Goal: Download file/media

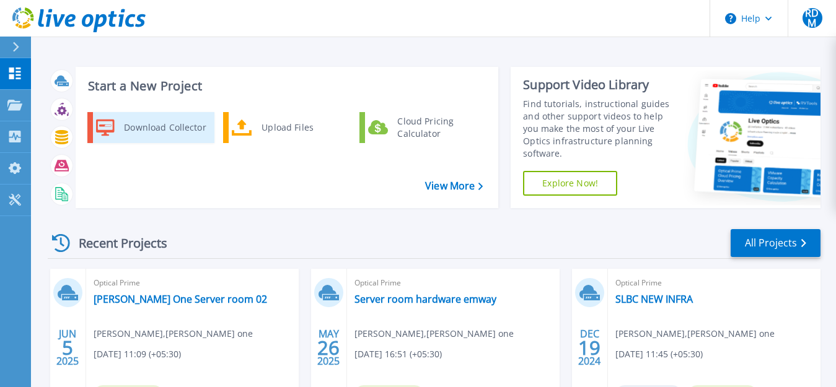
click at [114, 126] on icon at bounding box center [105, 127] width 19 height 17
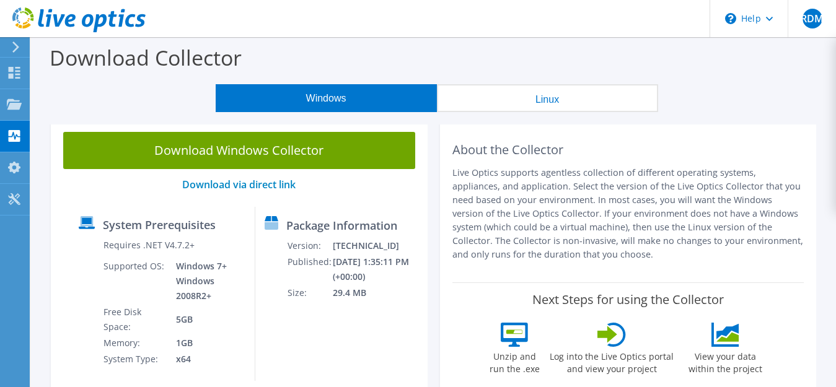
click at [142, 198] on div "Download Windows Collector Download via direct link System Prerequisites Requir…" at bounding box center [239, 262] width 377 height 284
click at [206, 188] on link "Download via direct link" at bounding box center [238, 185] width 113 height 14
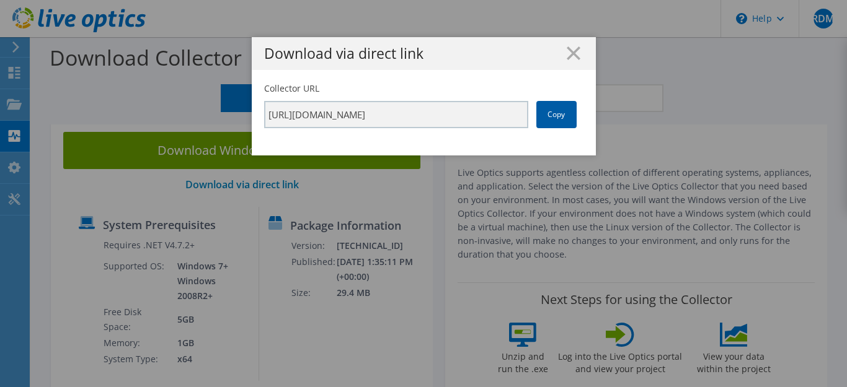
click at [549, 116] on link "Copy" at bounding box center [556, 114] width 40 height 27
click at [572, 46] on icon at bounding box center [574, 53] width 14 height 14
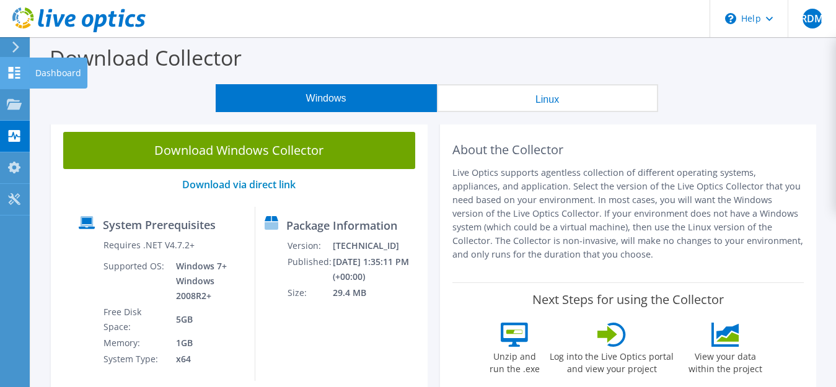
click at [17, 80] on div at bounding box center [14, 75] width 15 height 14
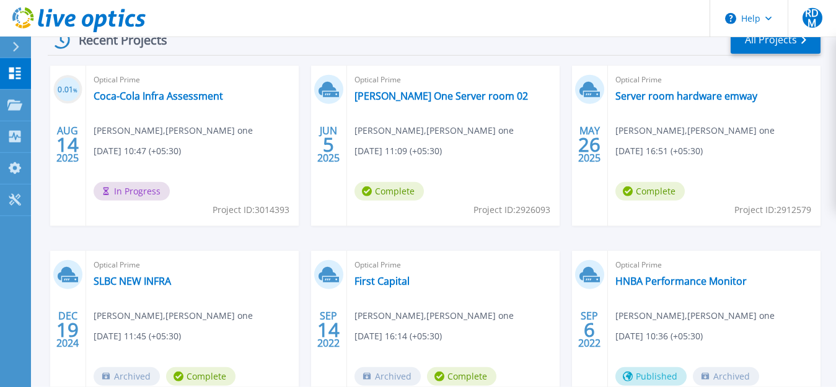
scroll to position [206, 0]
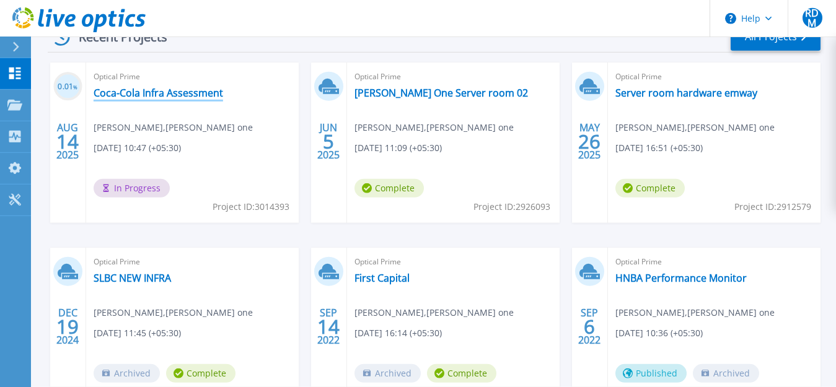
click at [161, 91] on link "Coca-Cola Infra Assessment" at bounding box center [159, 93] width 130 height 12
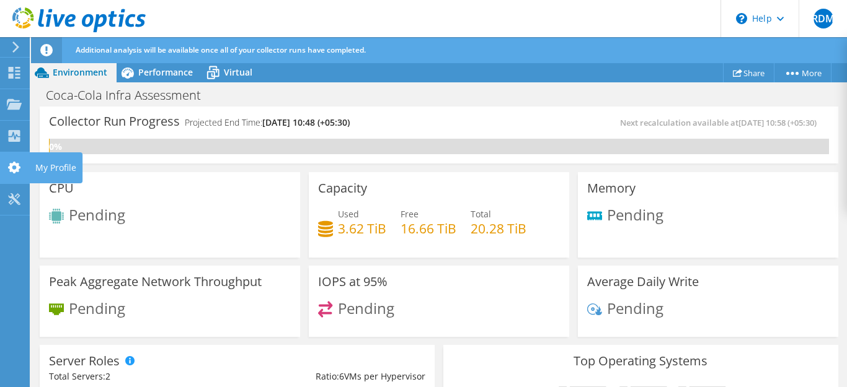
click at [7, 169] on icon at bounding box center [14, 168] width 15 height 12
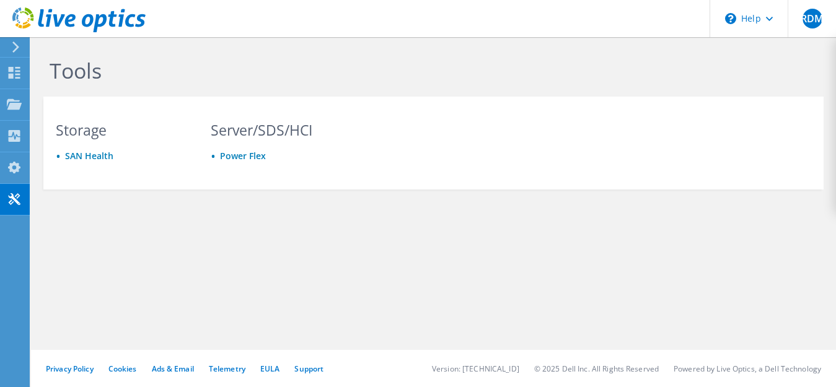
click at [14, 43] on use at bounding box center [15, 47] width 7 height 11
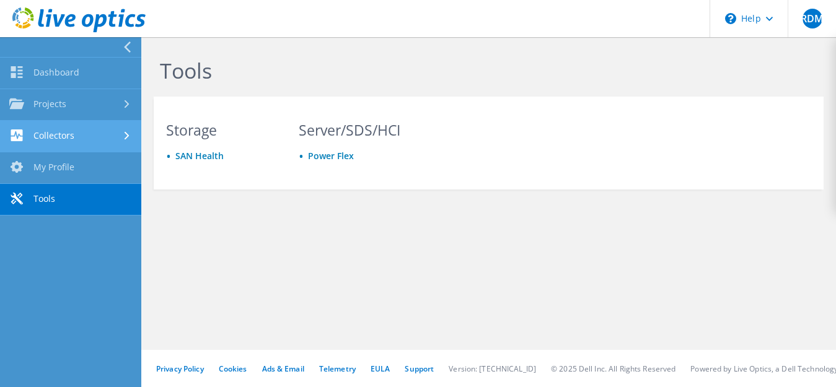
click at [63, 143] on link "Collectors" at bounding box center [70, 137] width 141 height 32
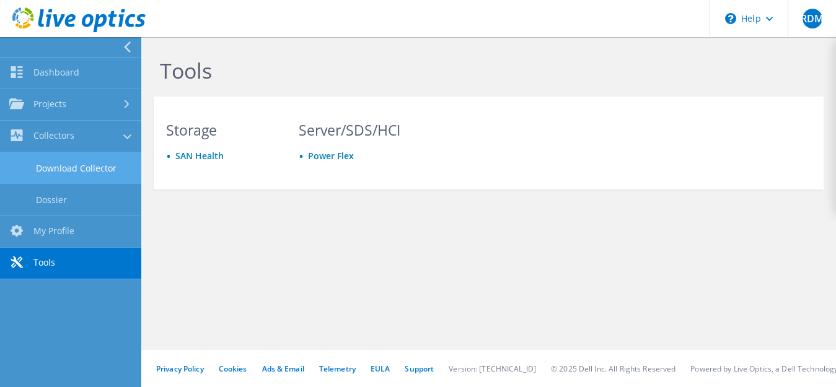
click at [63, 164] on link "Download Collector" at bounding box center [70, 168] width 141 height 32
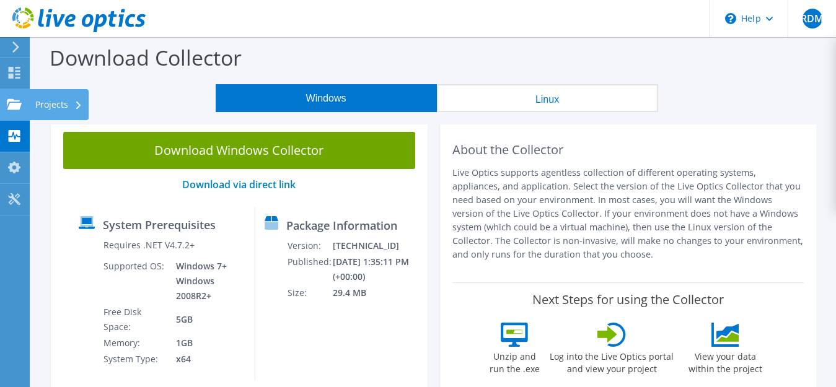
click at [13, 105] on use at bounding box center [14, 104] width 15 height 11
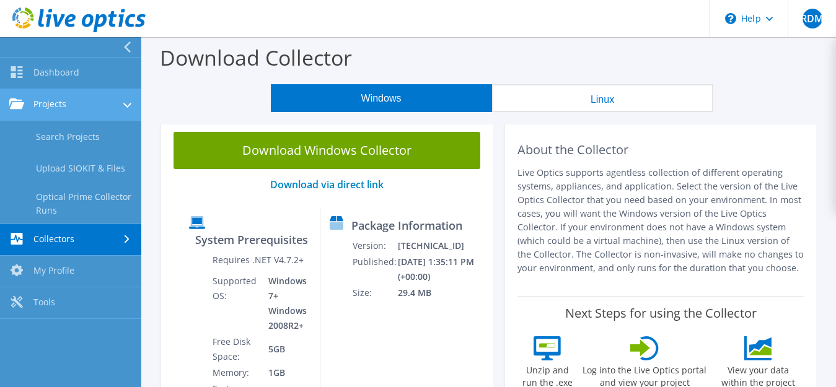
click at [65, 110] on link "Projects" at bounding box center [70, 105] width 141 height 32
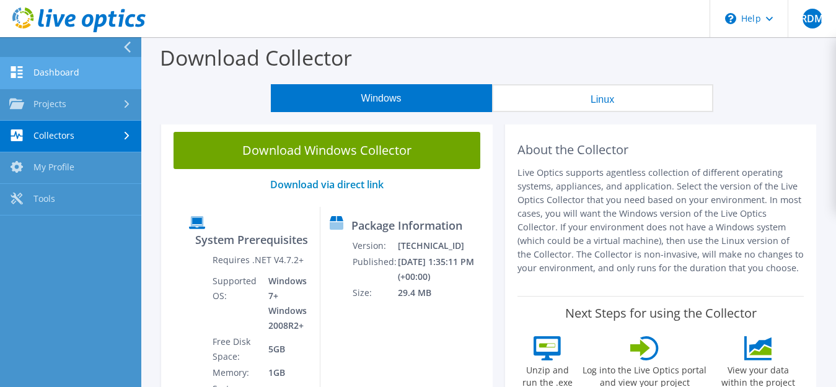
click at [53, 69] on link "Dashboard" at bounding box center [70, 74] width 141 height 32
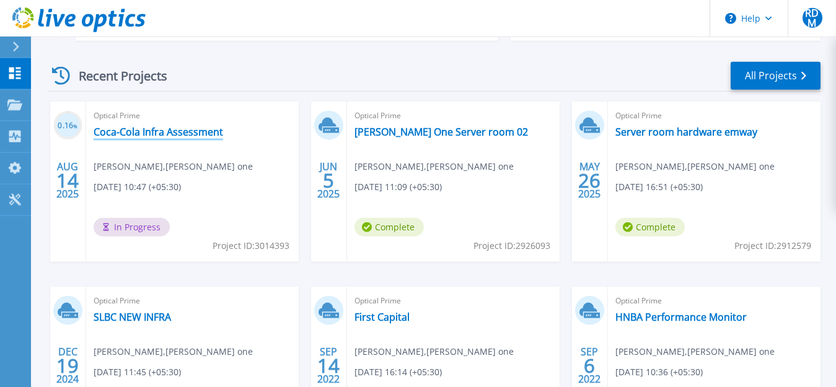
scroll to position [169, 0]
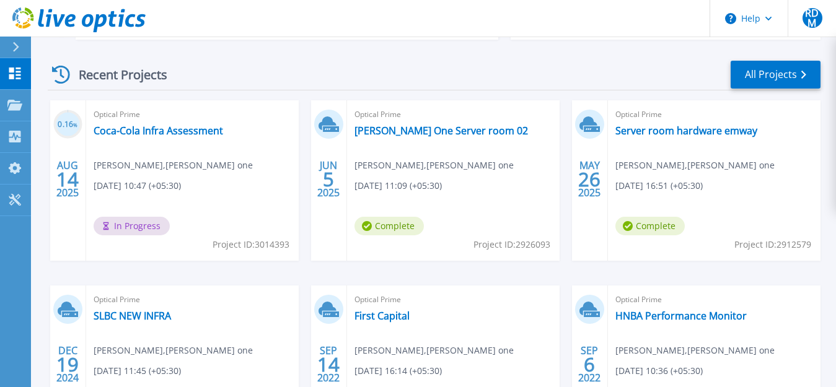
click at [156, 191] on span "[DATE] 10:47 (+05:30)" at bounding box center [137, 186] width 87 height 14
click at [145, 126] on link "Coca-Cola Infra Assessment" at bounding box center [159, 131] width 130 height 12
